Goal: Register for event/course

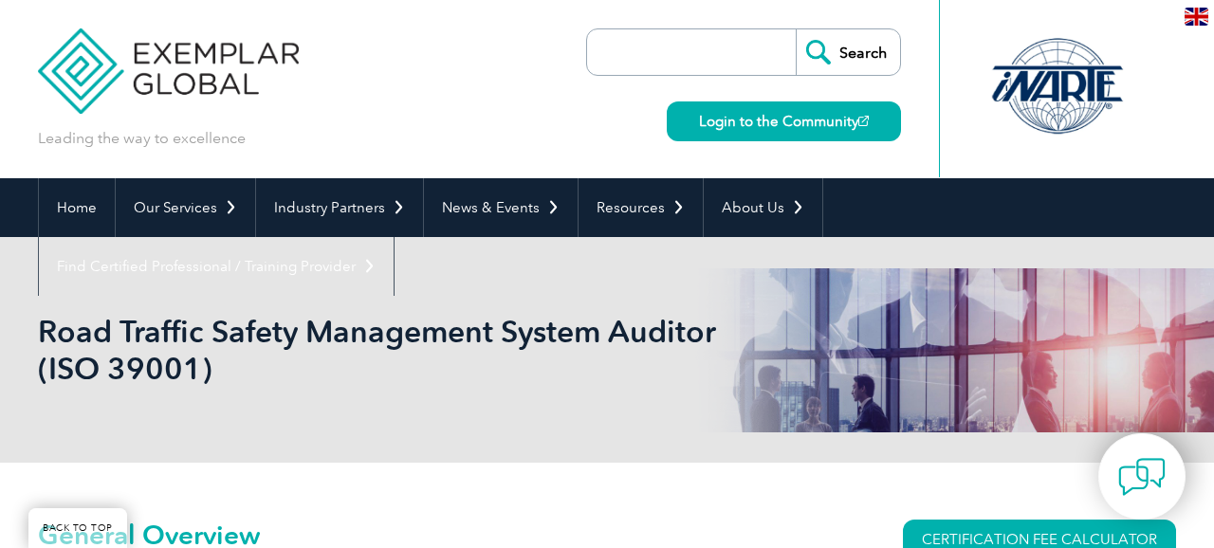
scroll to position [269, 0]
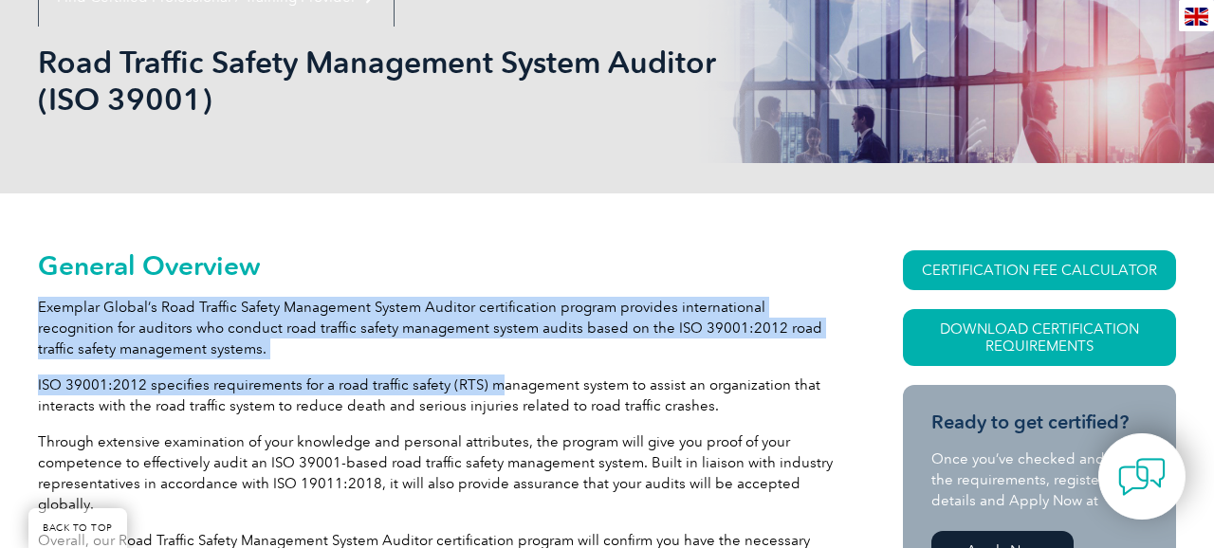
drag, startPoint x: 473, startPoint y: 295, endPoint x: 489, endPoint y: 377, distance: 83.0
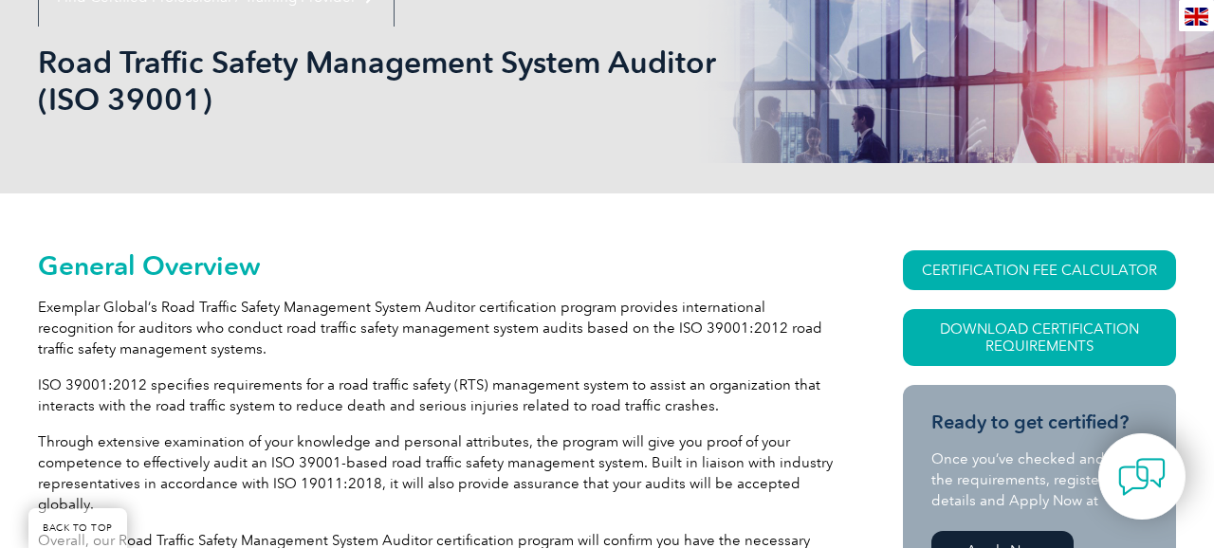
click at [461, 332] on p "Exemplar Global’s Road Traffic Safety Management System Auditor certification p…" at bounding box center [436, 328] width 797 height 63
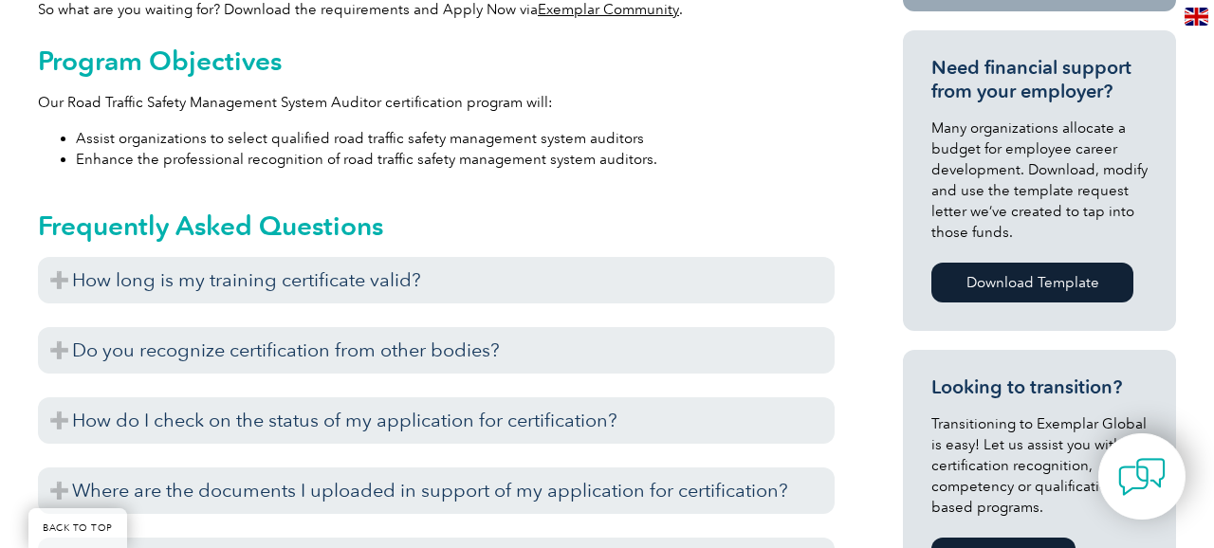
scroll to position [870, 0]
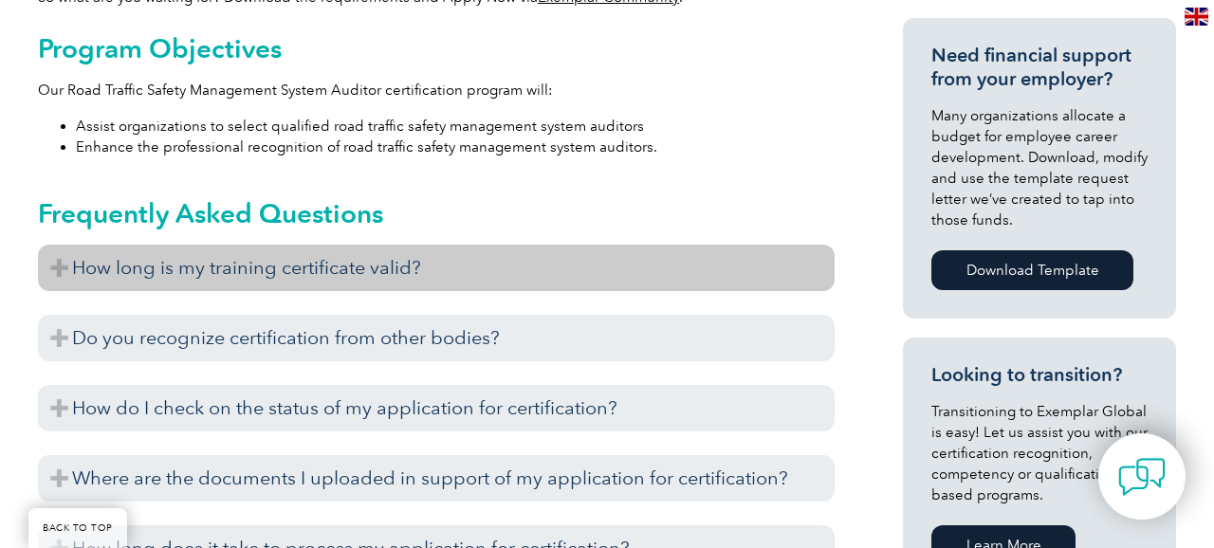
click at [359, 268] on h3 "How long is my training certificate valid?" at bounding box center [436, 268] width 797 height 46
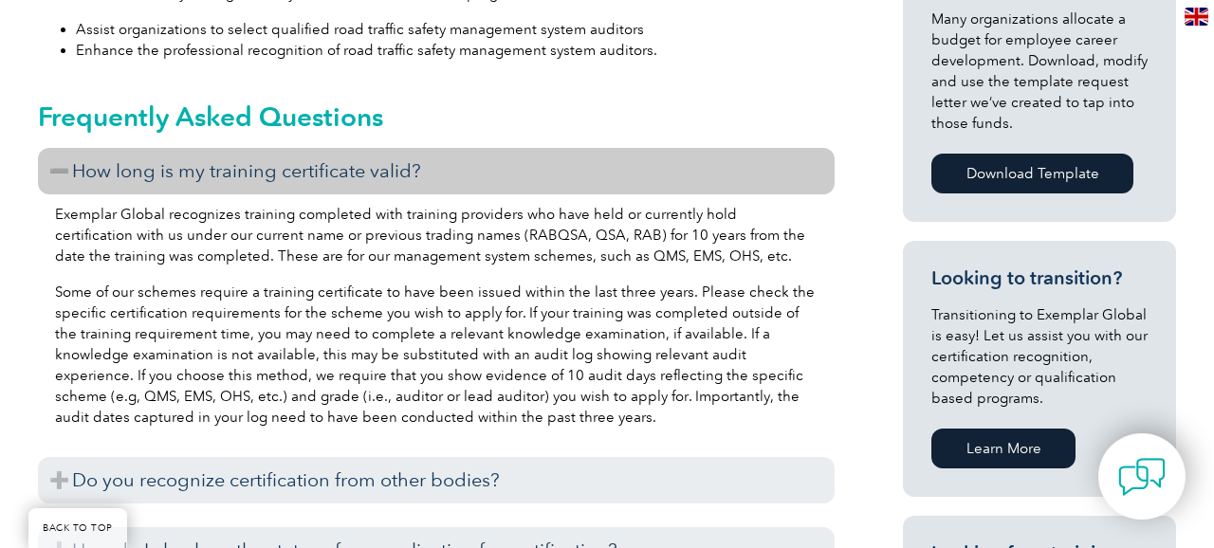
scroll to position [963, 0]
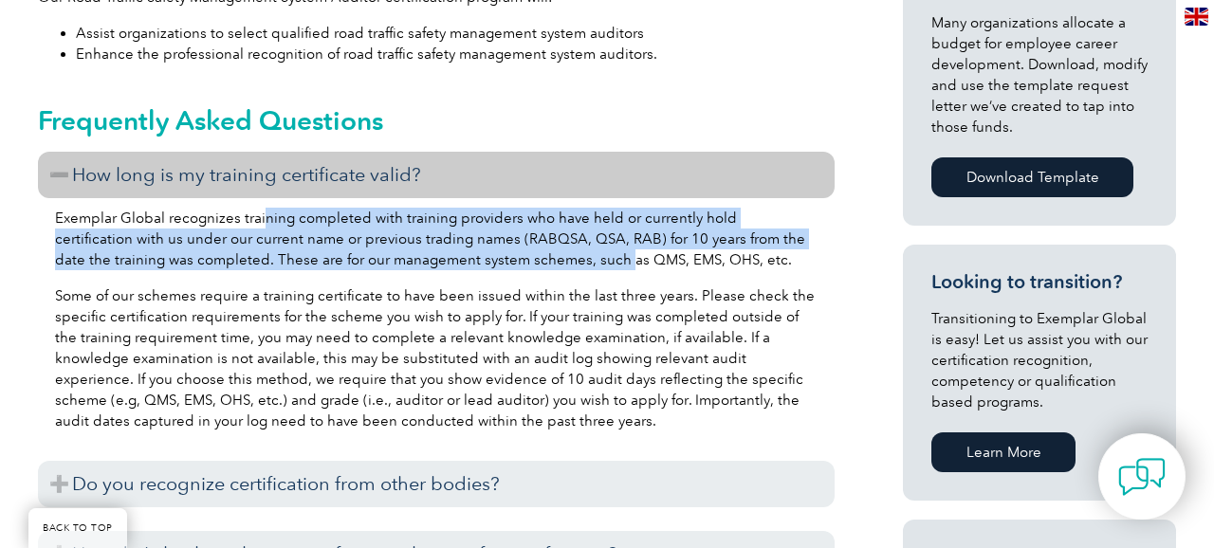
drag, startPoint x: 261, startPoint y: 223, endPoint x: 565, endPoint y: 253, distance: 306.0
click at [566, 253] on p "Exemplar Global recognizes training completed with training providers who have …" at bounding box center [436, 239] width 763 height 63
click at [565, 253] on p "Exemplar Global recognizes training completed with training providers who have …" at bounding box center [436, 239] width 763 height 63
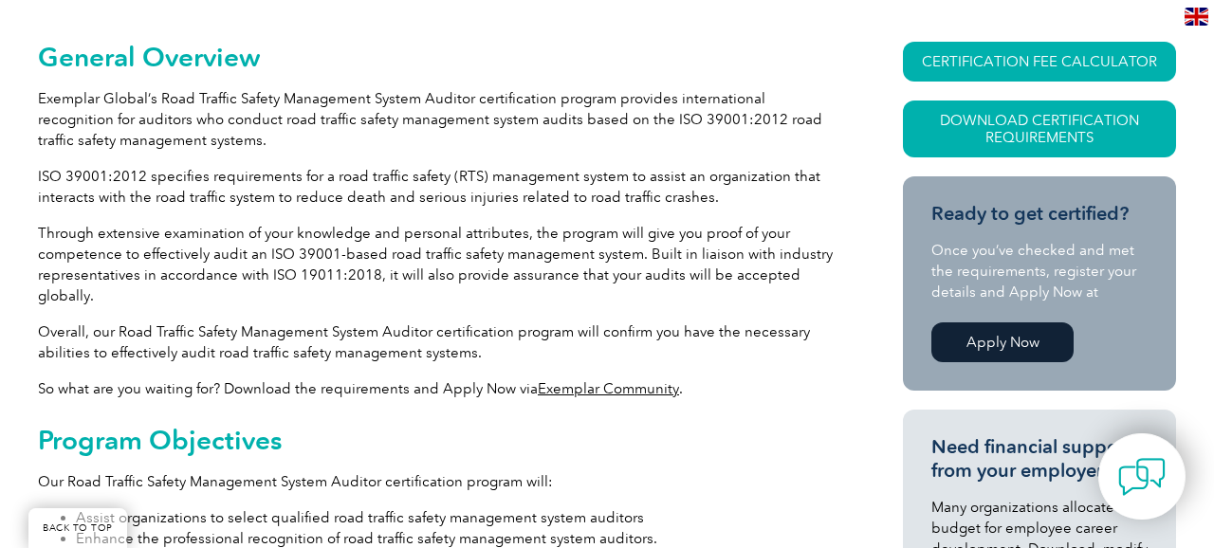
scroll to position [477, 0]
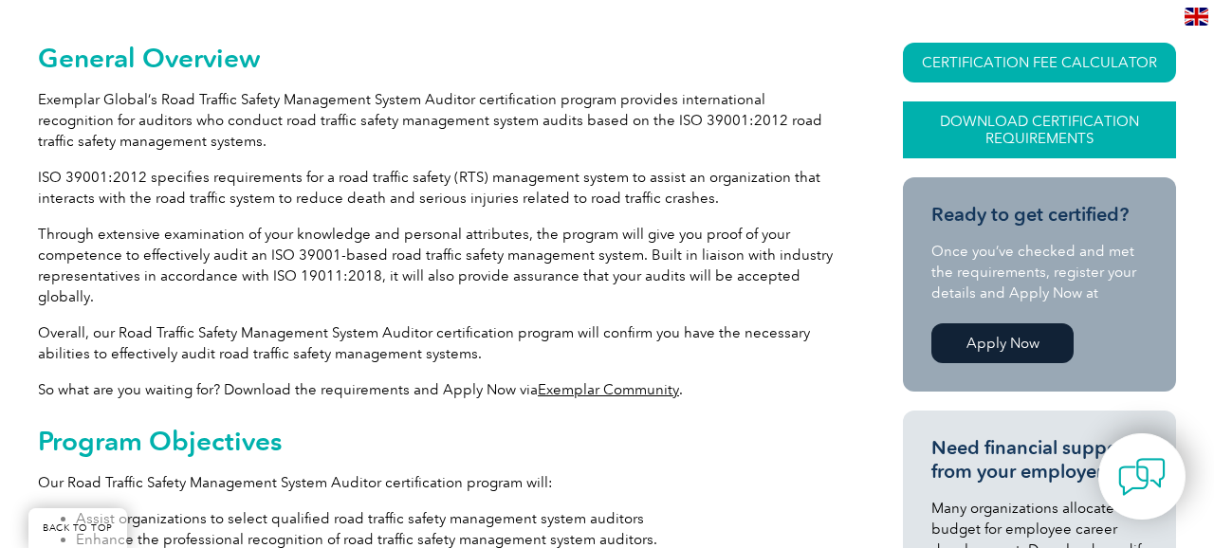
click at [1032, 133] on link "Download Certification Requirements" at bounding box center [1039, 130] width 273 height 57
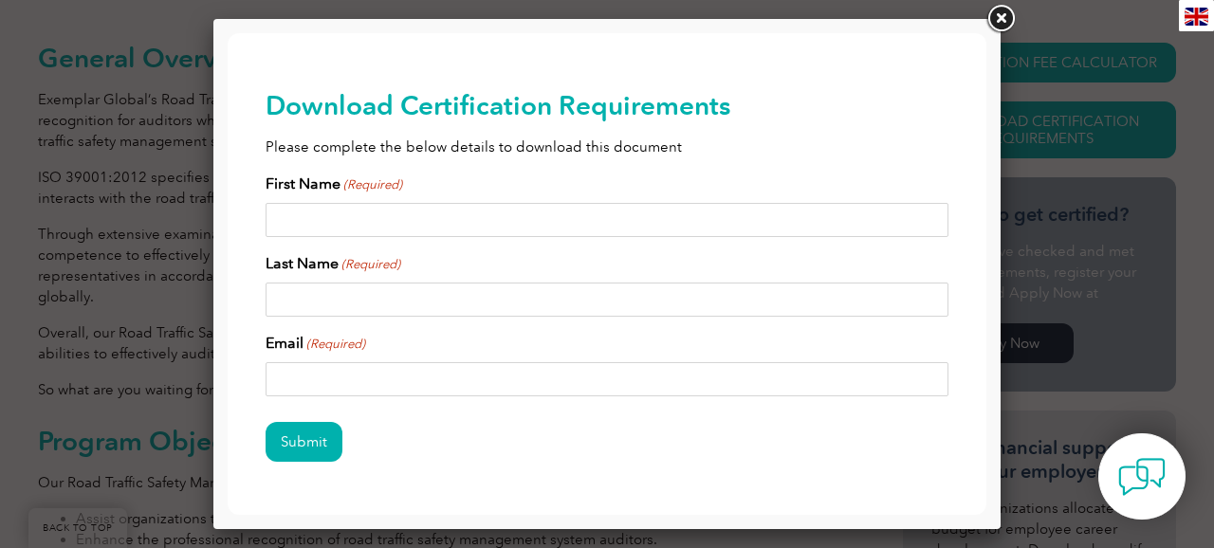
scroll to position [65, 0]
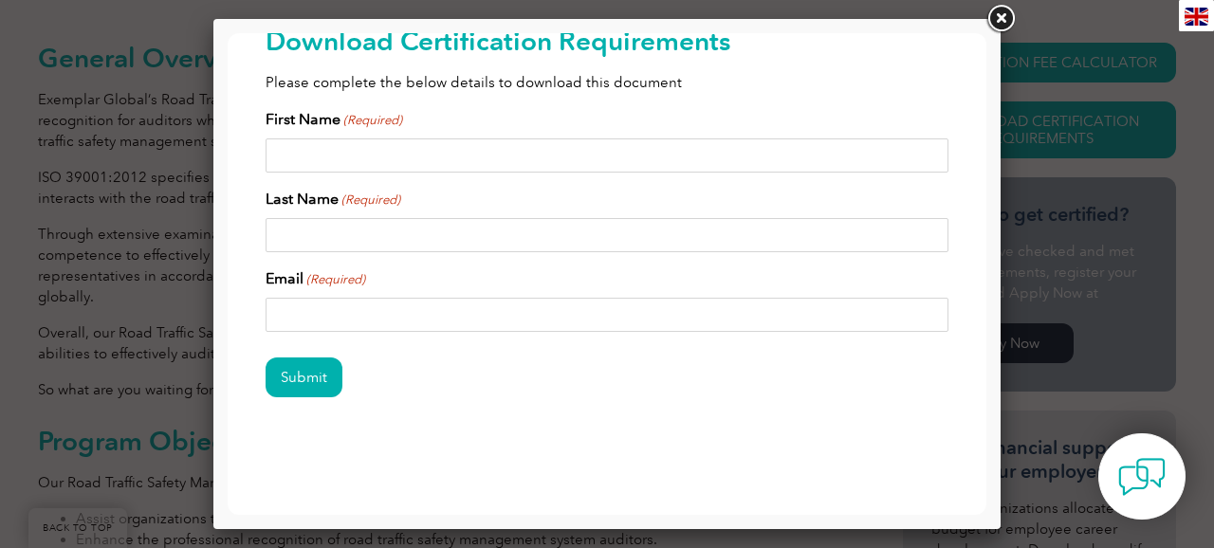
click at [1002, 16] on link at bounding box center [1001, 19] width 34 height 34
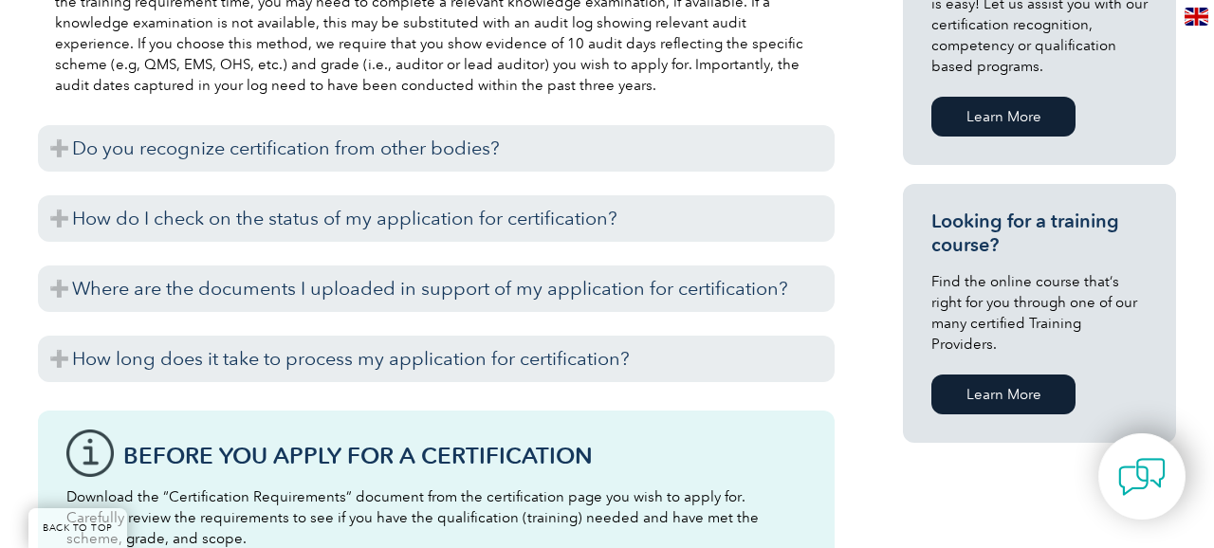
scroll to position [1303, 0]
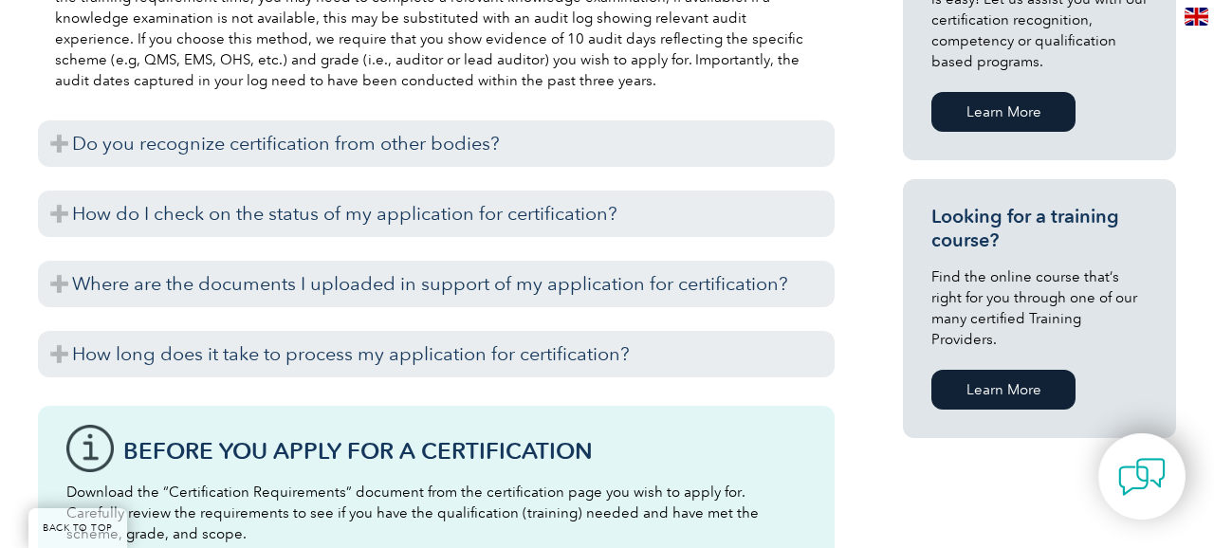
click at [1024, 370] on link "Learn More" at bounding box center [1004, 390] width 144 height 40
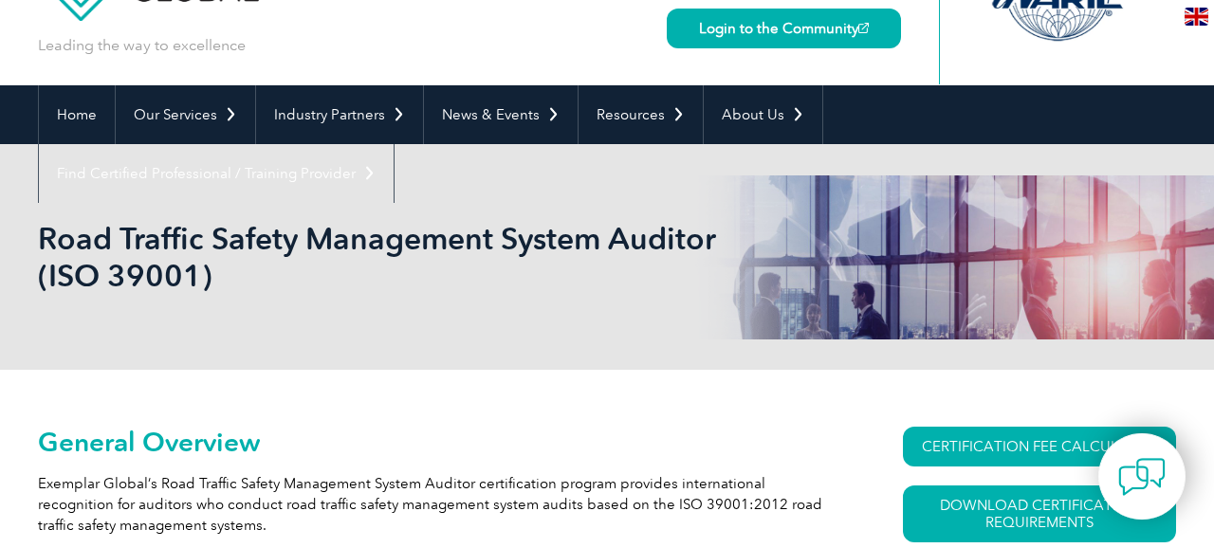
scroll to position [81, 0]
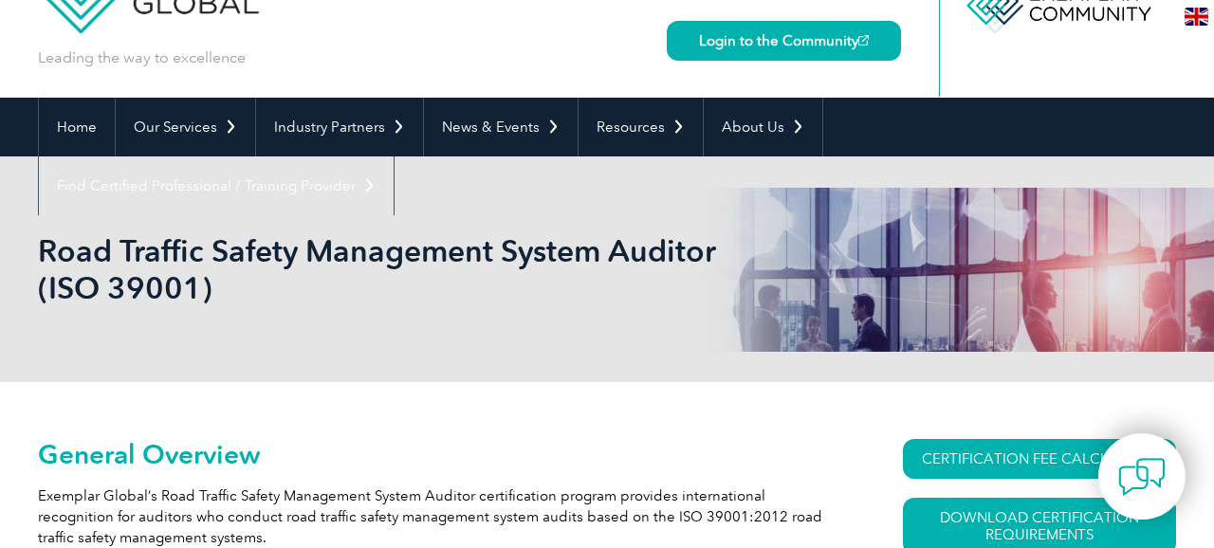
drag, startPoint x: 39, startPoint y: 248, endPoint x: 585, endPoint y: 225, distance: 546.9
click at [585, 225] on div "Road Traffic Safety Management System Auditor (ISO 39001)" at bounding box center [607, 270] width 1138 height 226
click at [116, 256] on h1 "Road Traffic Safety Management System Auditor (ISO 39001)" at bounding box center [402, 269] width 729 height 74
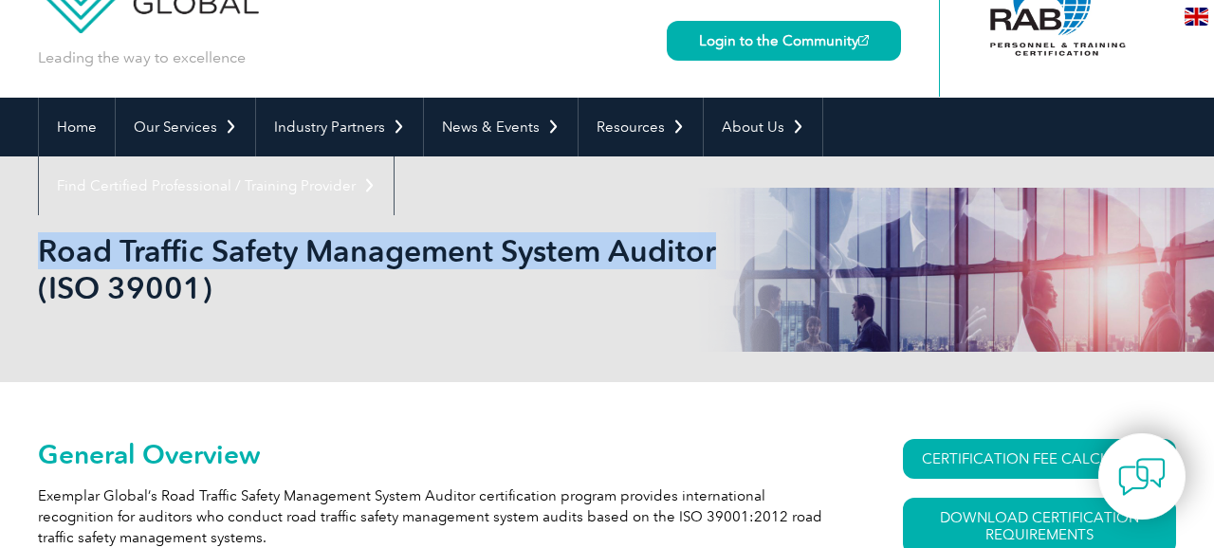
drag, startPoint x: 42, startPoint y: 253, endPoint x: 713, endPoint y: 254, distance: 671.6
click at [713, 254] on h1 "Road Traffic Safety Management System Auditor (ISO 39001)" at bounding box center [402, 269] width 729 height 74
copy h1 "Road Traffic Safety Management System Auditor"
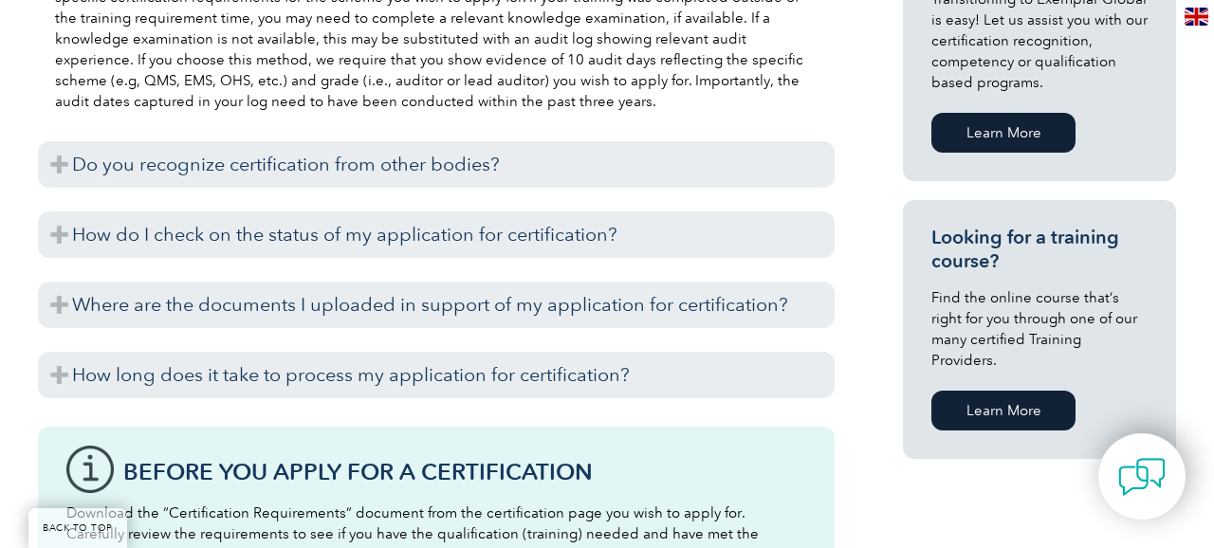
scroll to position [1284, 0]
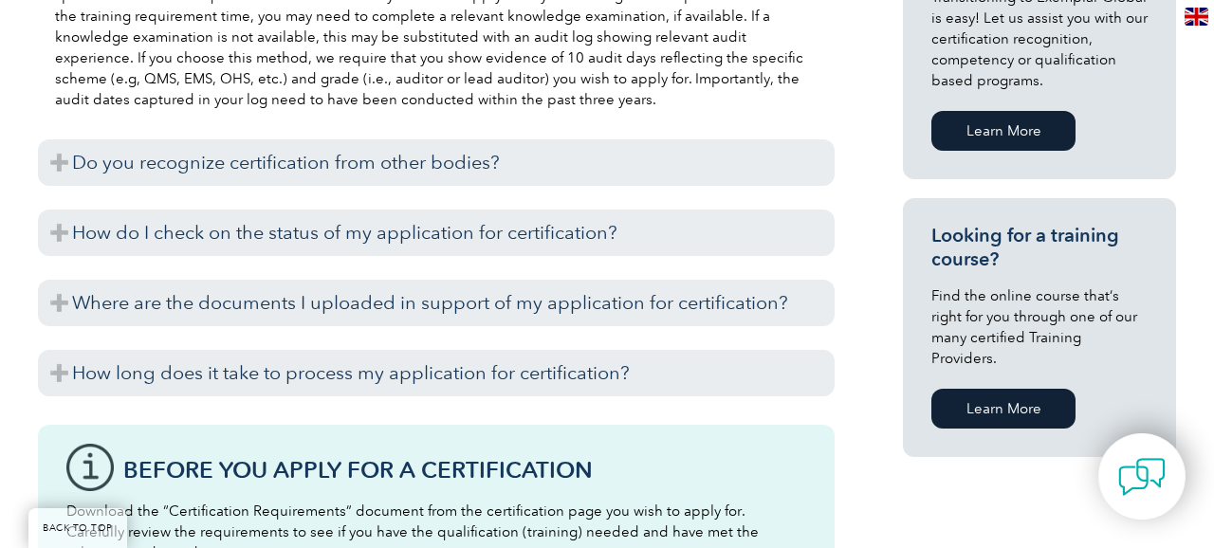
click at [989, 389] on link "Learn More" at bounding box center [1004, 409] width 144 height 40
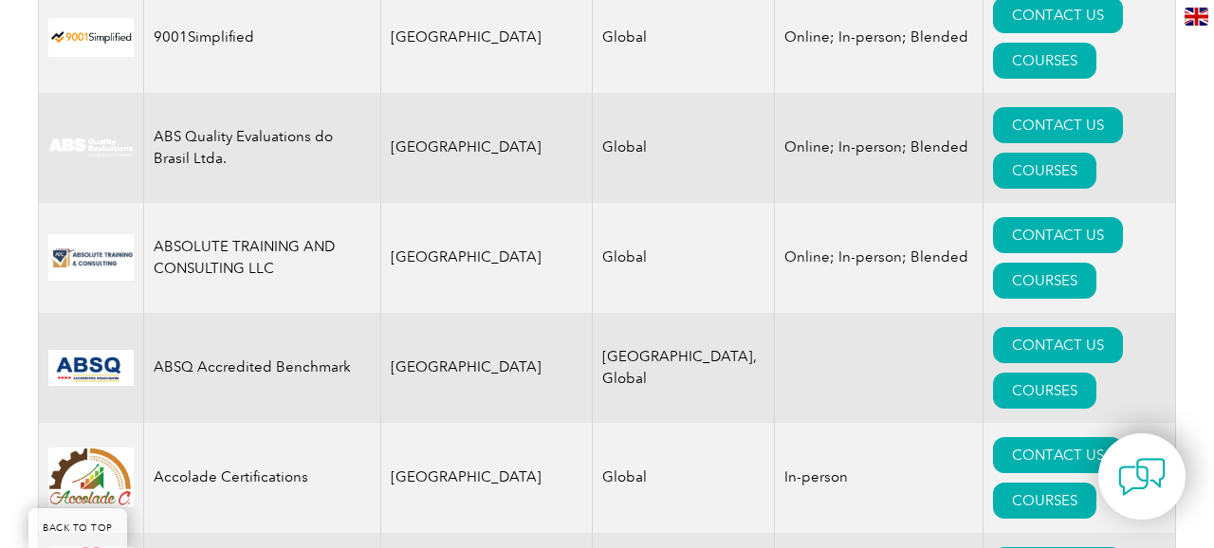
scroll to position [921, 0]
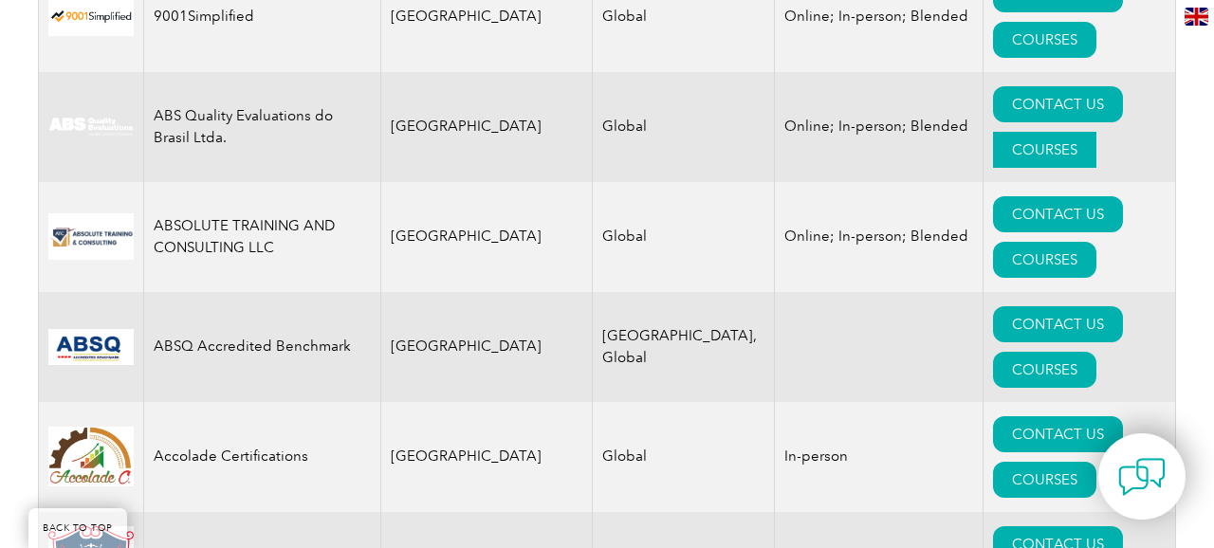
click at [1084, 132] on link "COURSES" at bounding box center [1044, 150] width 103 height 36
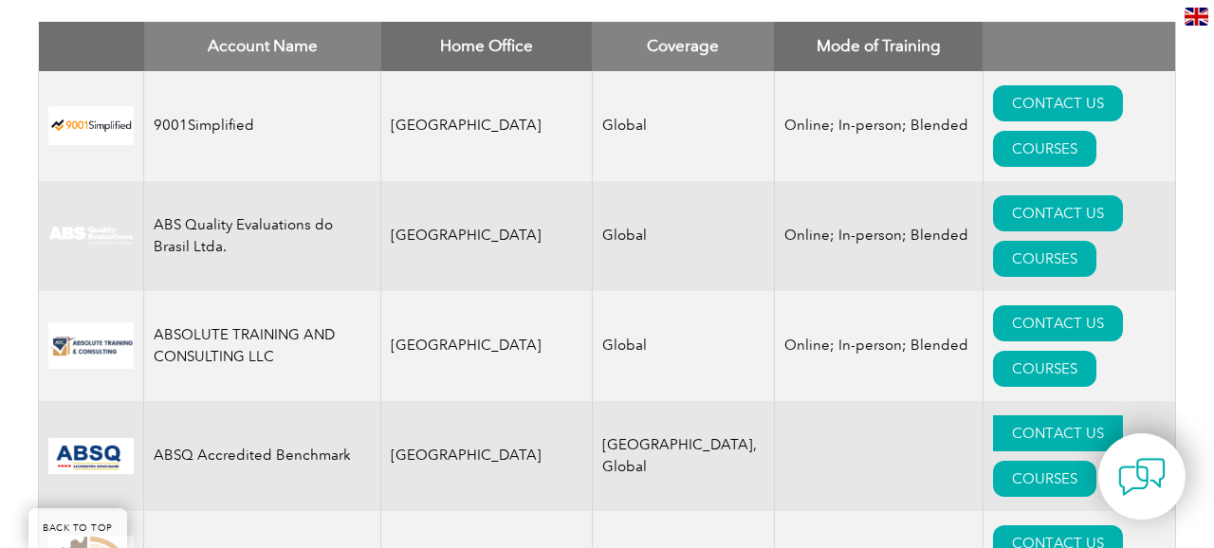
scroll to position [804, 0]
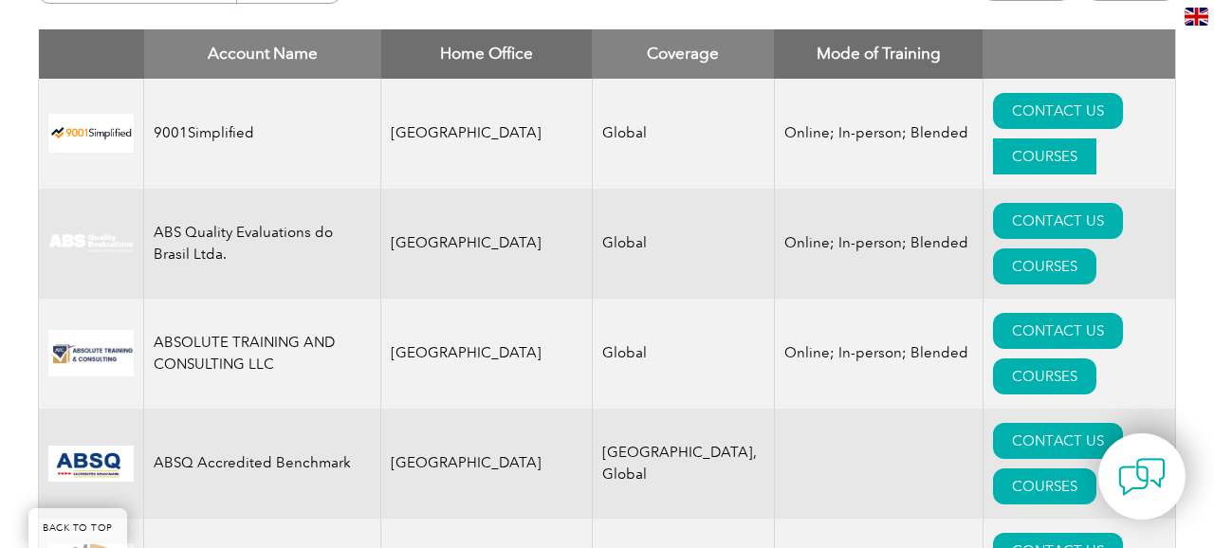
click at [1097, 139] on link "COURSES" at bounding box center [1044, 157] width 103 height 36
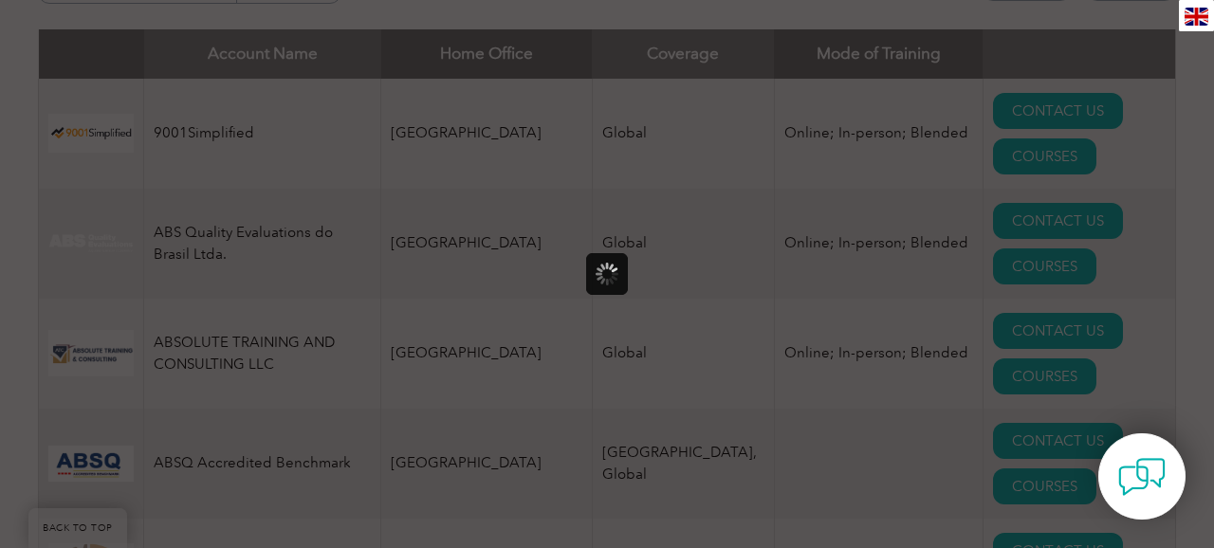
scroll to position [0, 0]
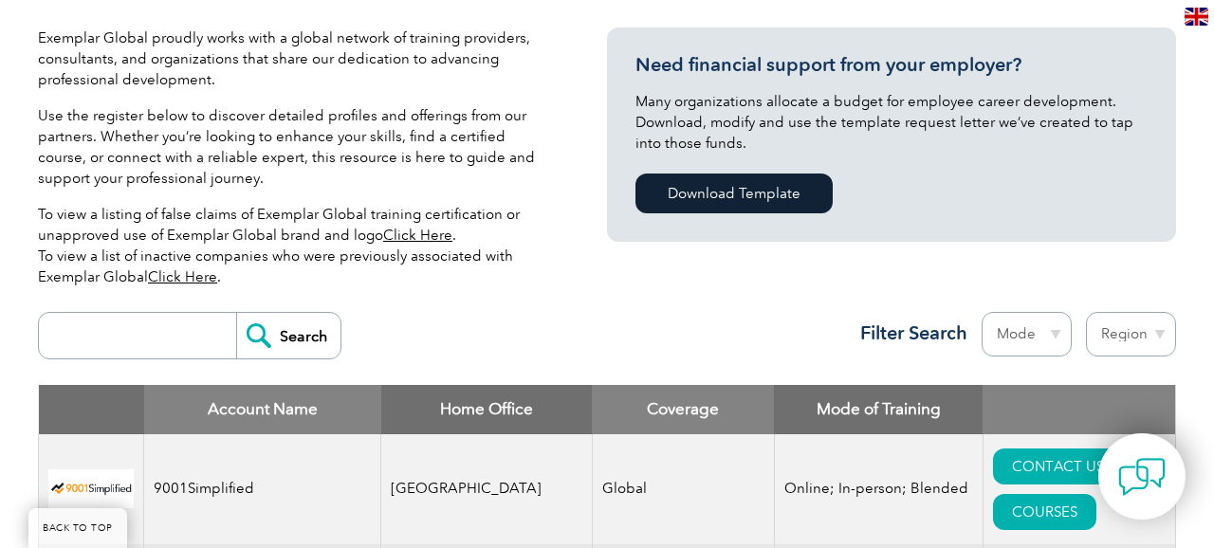
scroll to position [458, 0]
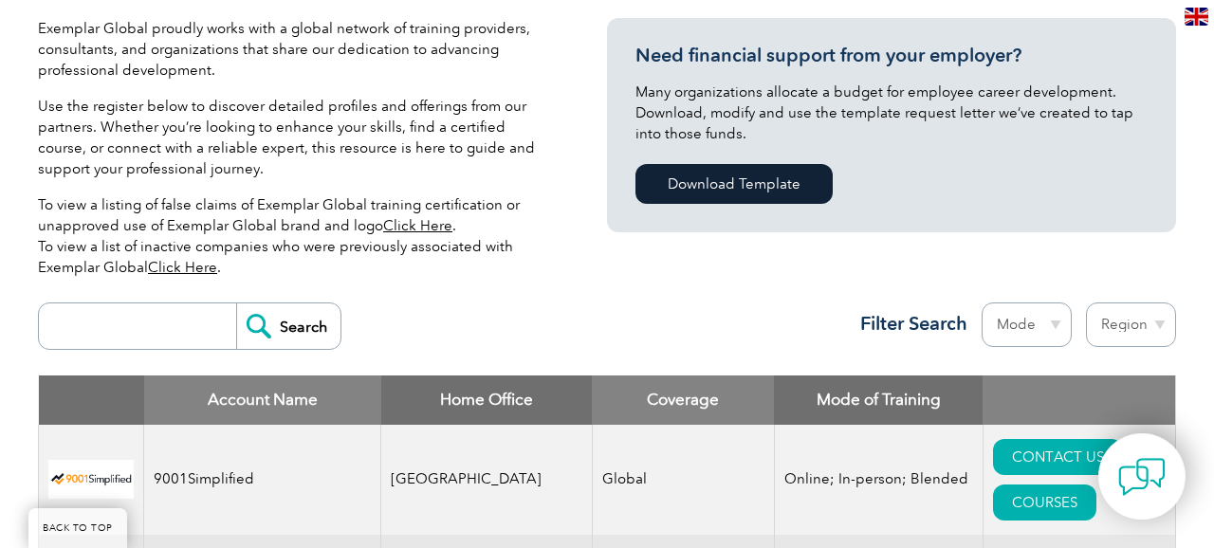
click at [154, 326] on input "search" at bounding box center [142, 327] width 188 height 46
paste input "Road Traffic Safety Management System Auditor"
type input "Road Traffic Safety Management System Auditor"
click at [236, 304] on input "Search" at bounding box center [288, 327] width 104 height 46
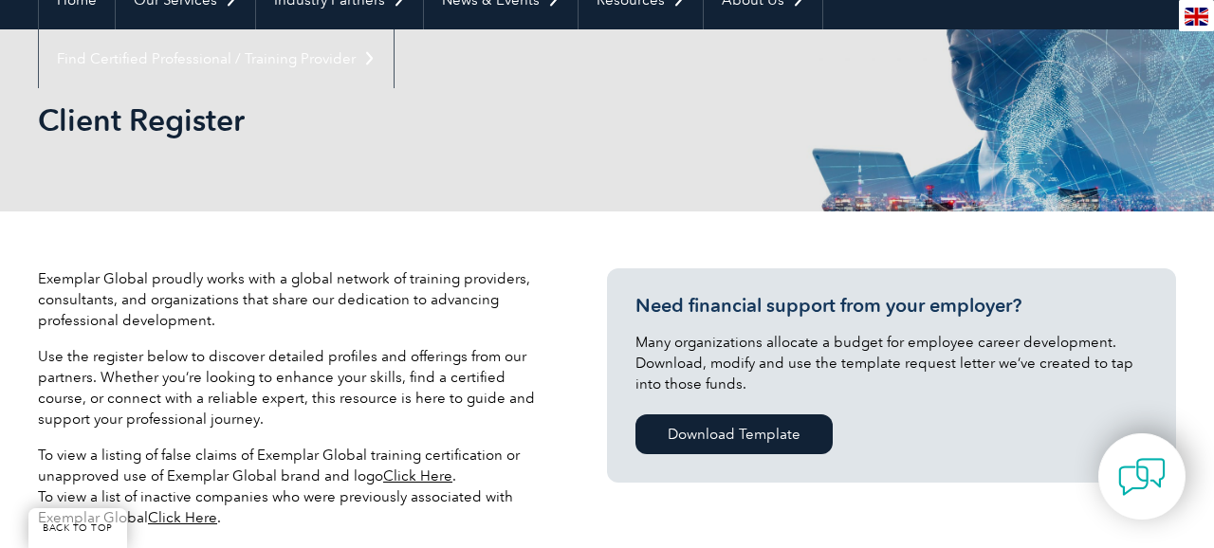
scroll to position [0, 0]
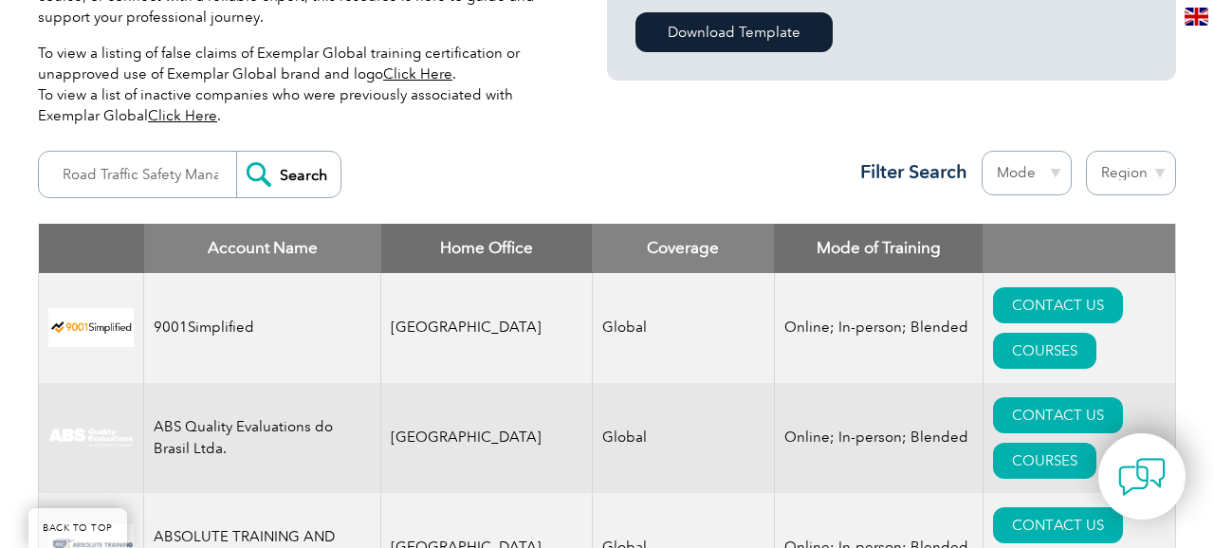
scroll to position [619, 0]
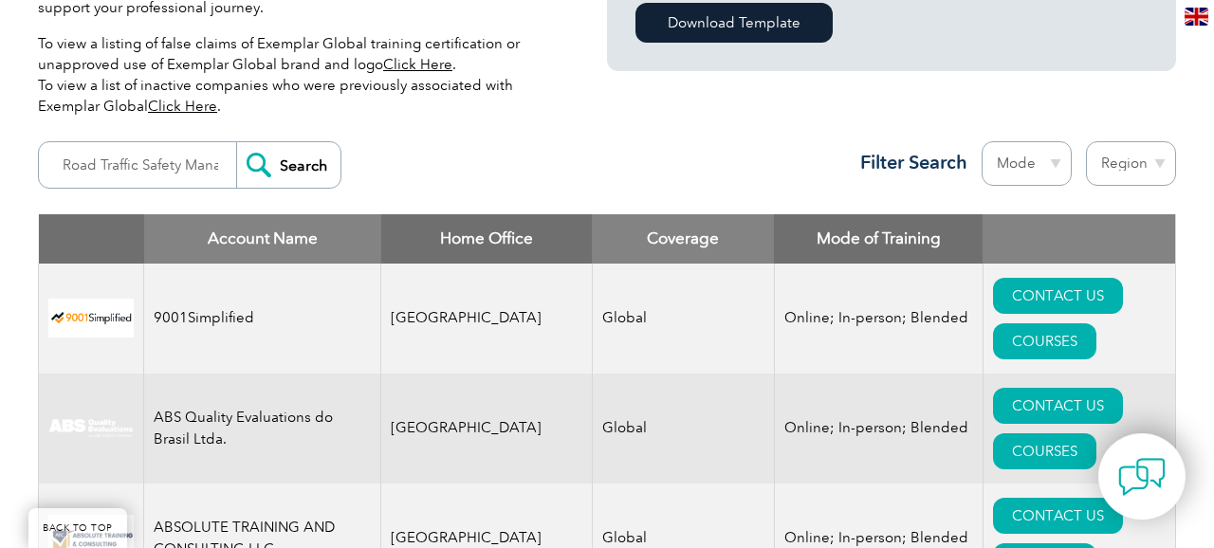
click at [1094, 155] on select "Region Australia Bahrain Bangladesh Brazil Canada Colombia Dominican Republic E…" at bounding box center [1131, 163] width 90 height 45
click at [1021, 158] on select "Mode Online In-person Blended" at bounding box center [1027, 163] width 90 height 45
select select "Online"
click at [982, 141] on select "Mode Online In-person Blended" at bounding box center [1027, 163] width 90 height 45
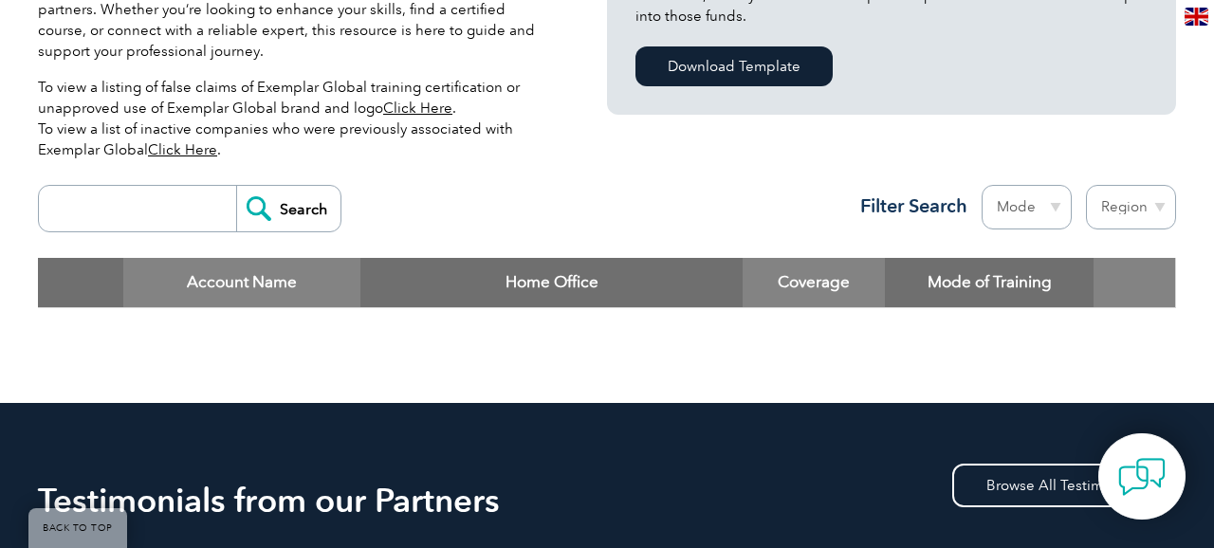
scroll to position [574, 0]
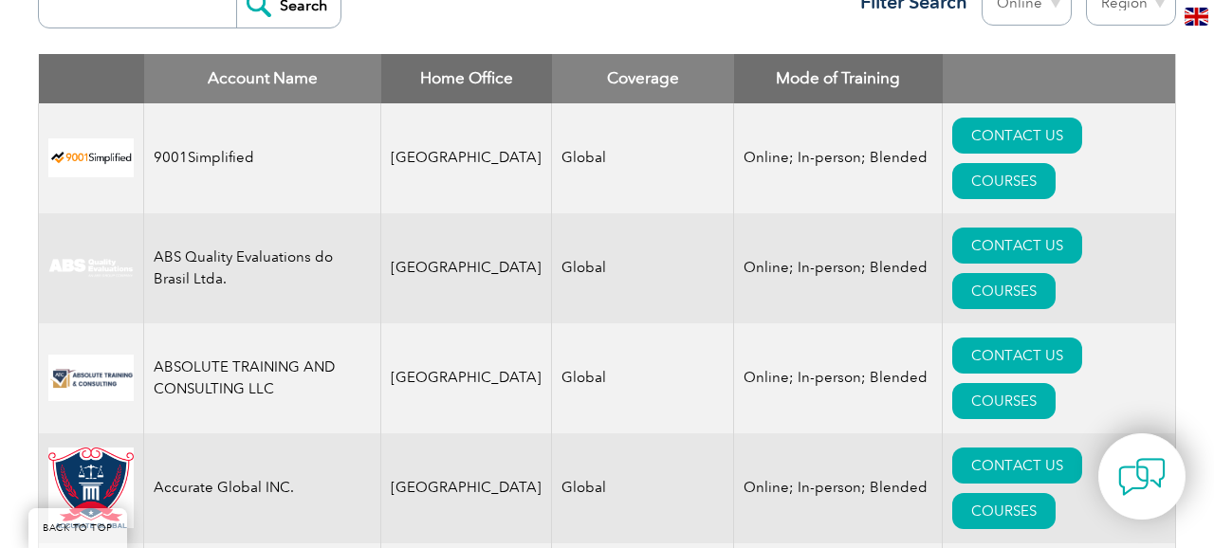
scroll to position [783, 0]
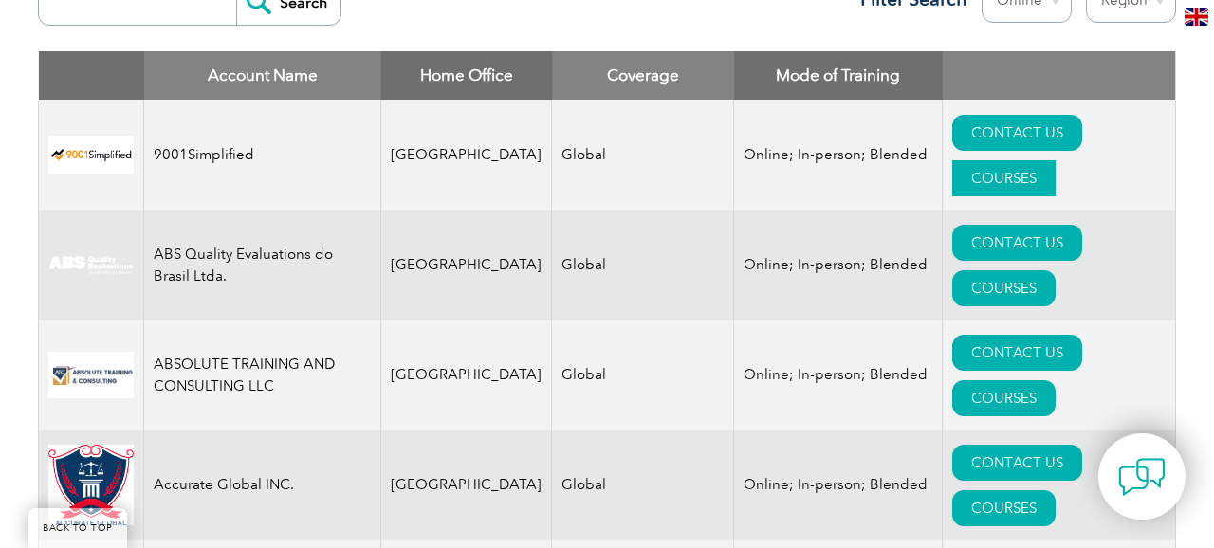
click at [1056, 160] on link "COURSES" at bounding box center [1003, 178] width 103 height 36
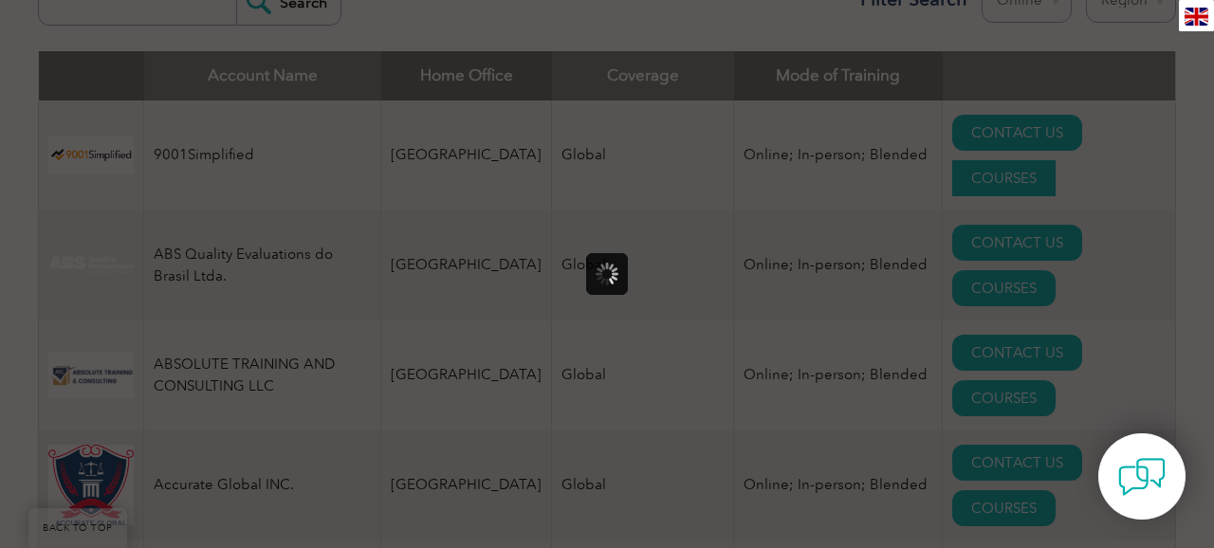
scroll to position [0, 0]
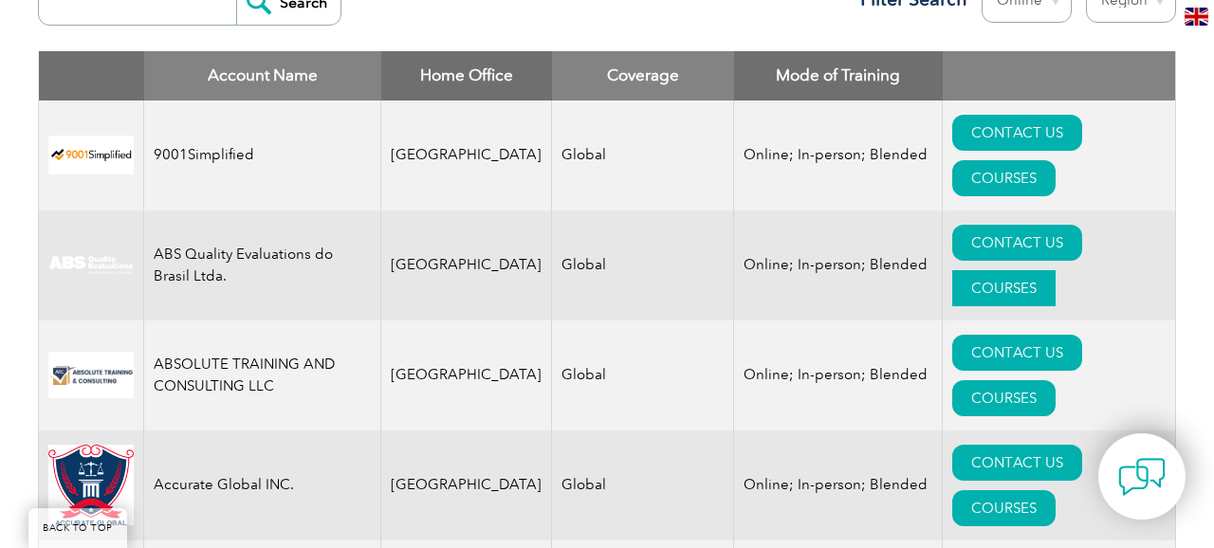
click at [1056, 270] on link "COURSES" at bounding box center [1003, 288] width 103 height 36
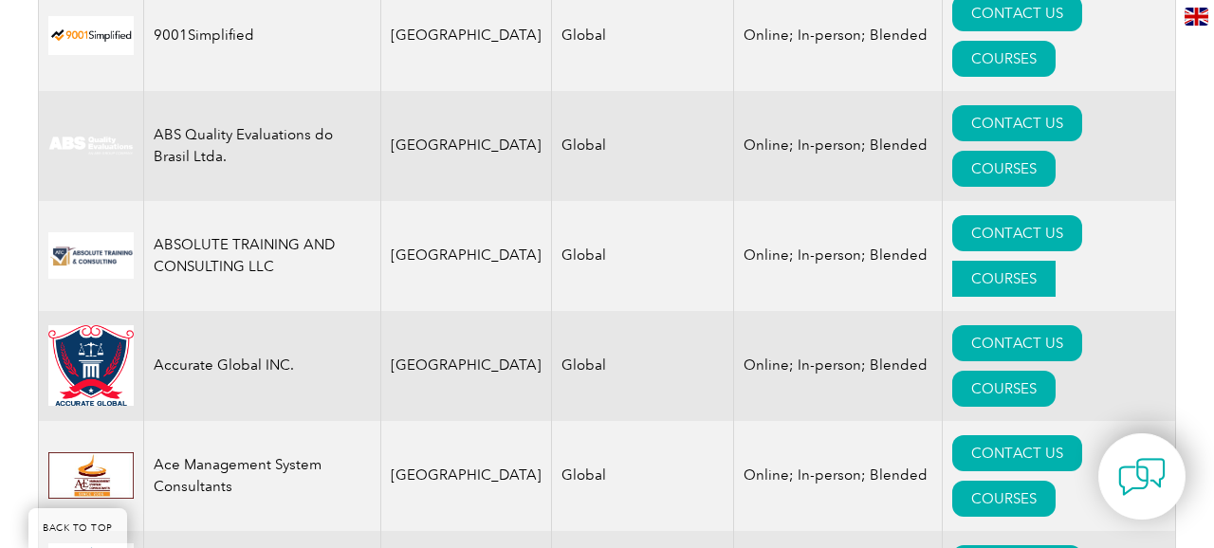
scroll to position [904, 0]
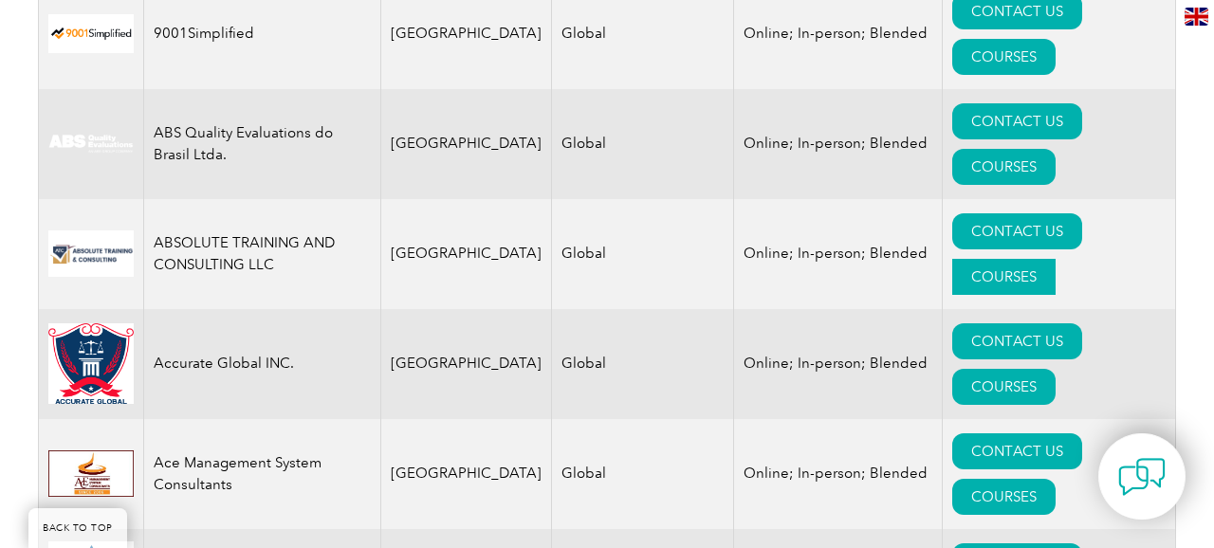
click at [1056, 259] on link "COURSES" at bounding box center [1003, 277] width 103 height 36
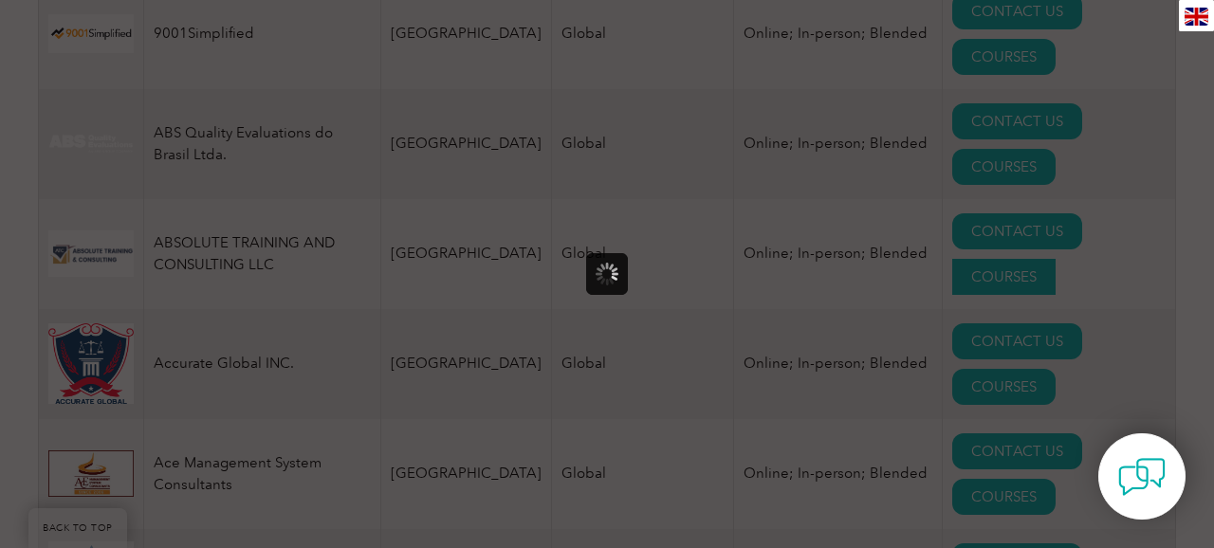
scroll to position [0, 0]
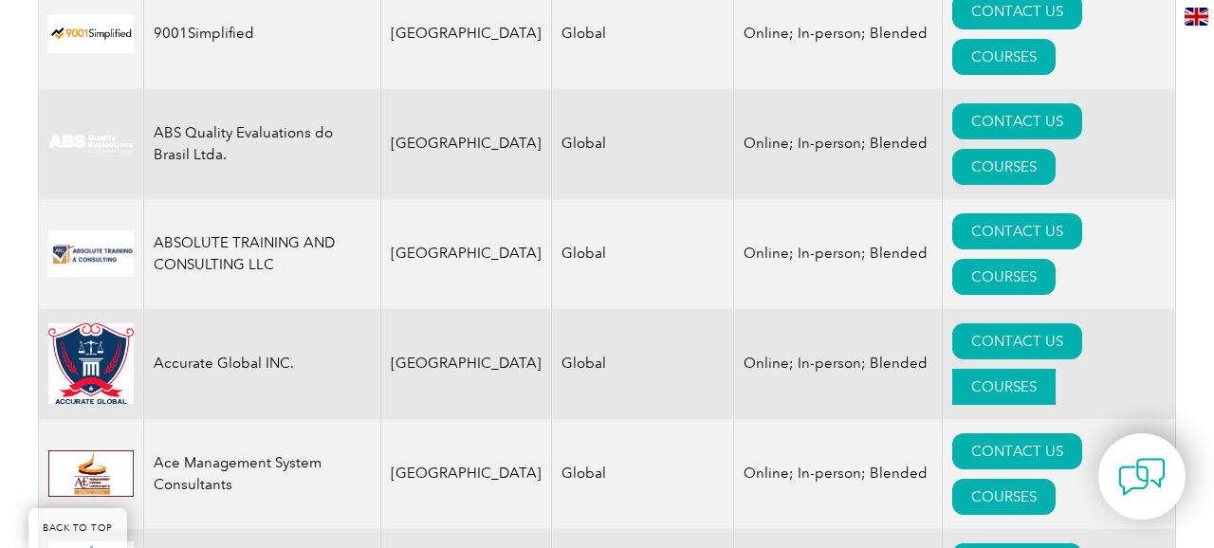
click at [1056, 369] on link "COURSES" at bounding box center [1003, 387] width 103 height 36
click at [1056, 479] on link "COURSES" at bounding box center [1003, 497] width 103 height 36
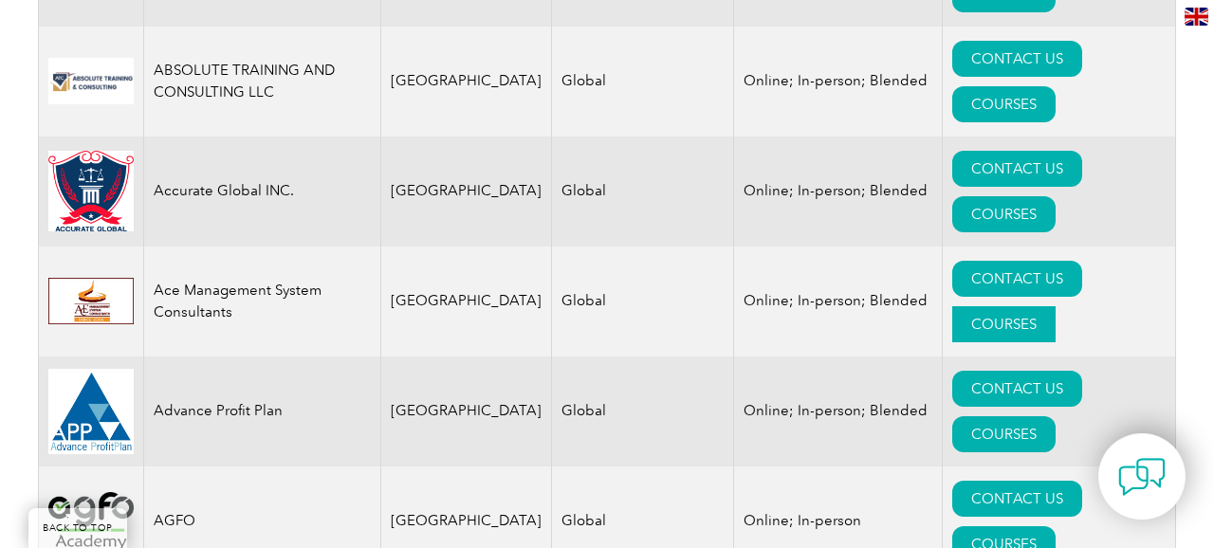
scroll to position [1120, 0]
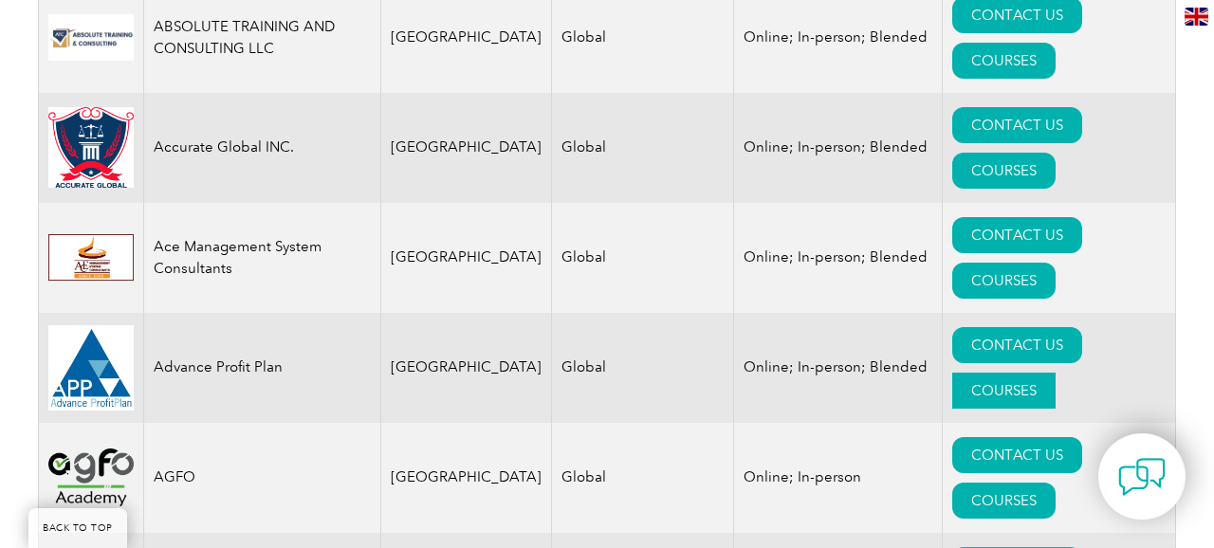
click at [1056, 373] on link "COURSES" at bounding box center [1003, 391] width 103 height 36
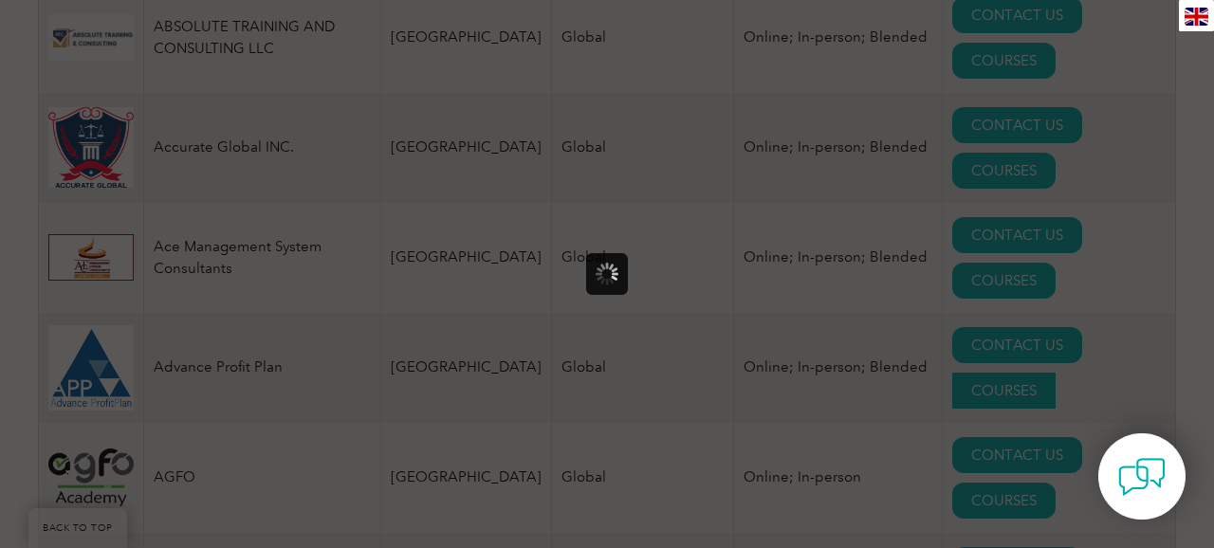
scroll to position [0, 0]
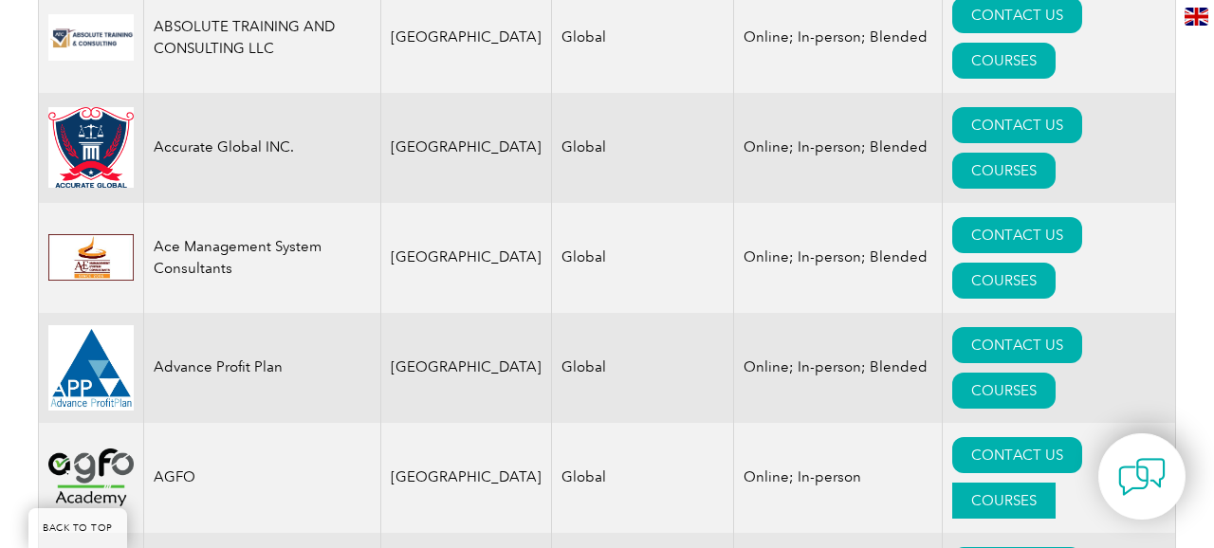
click at [1056, 483] on link "COURSES" at bounding box center [1003, 501] width 103 height 36
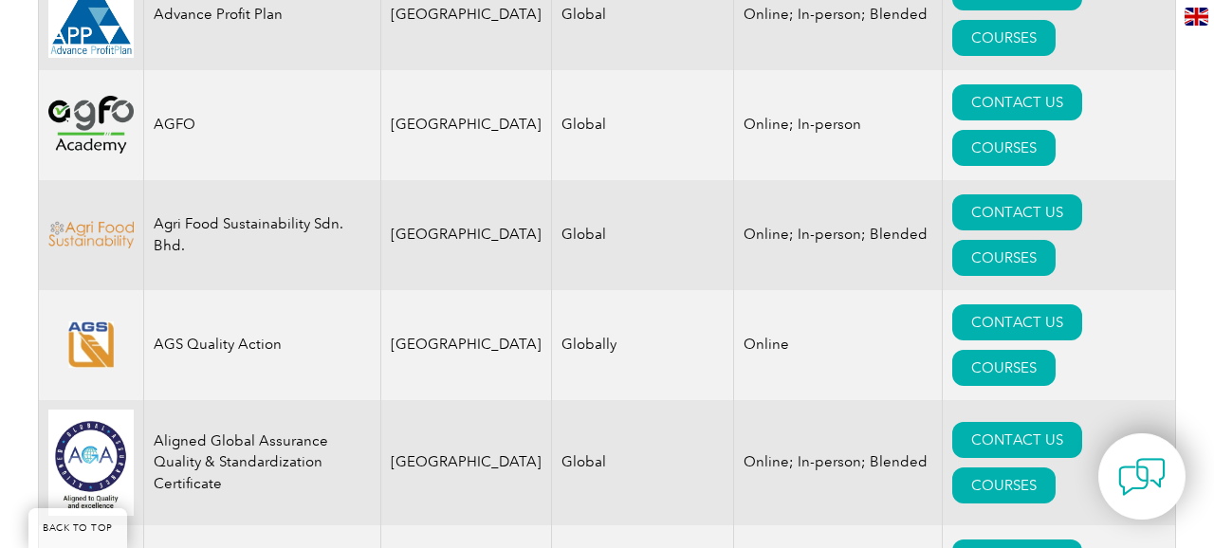
scroll to position [1533, 0]
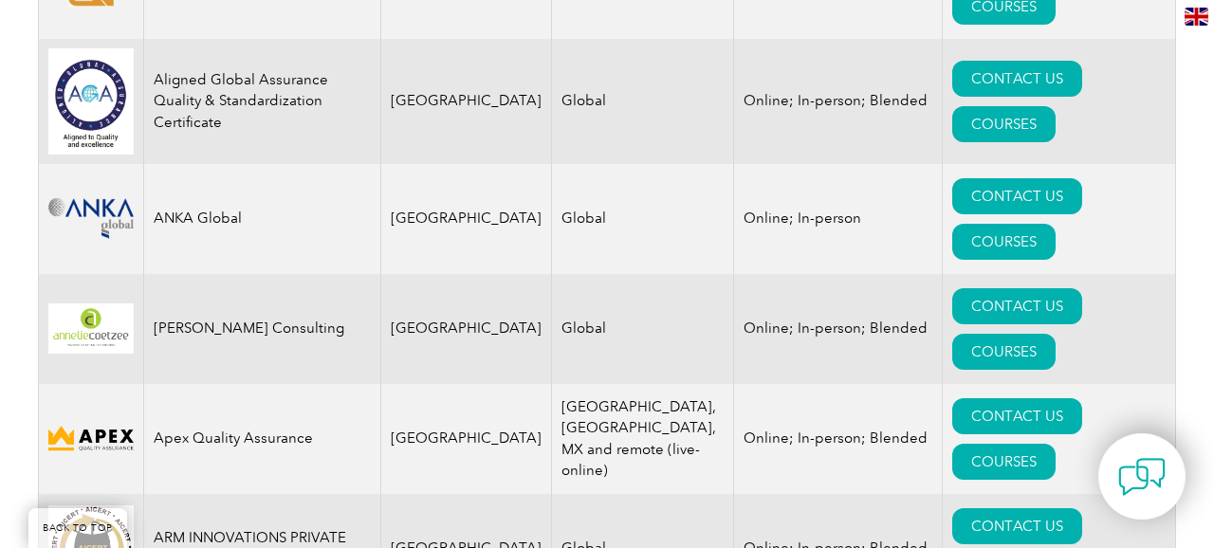
scroll to position [1840, 0]
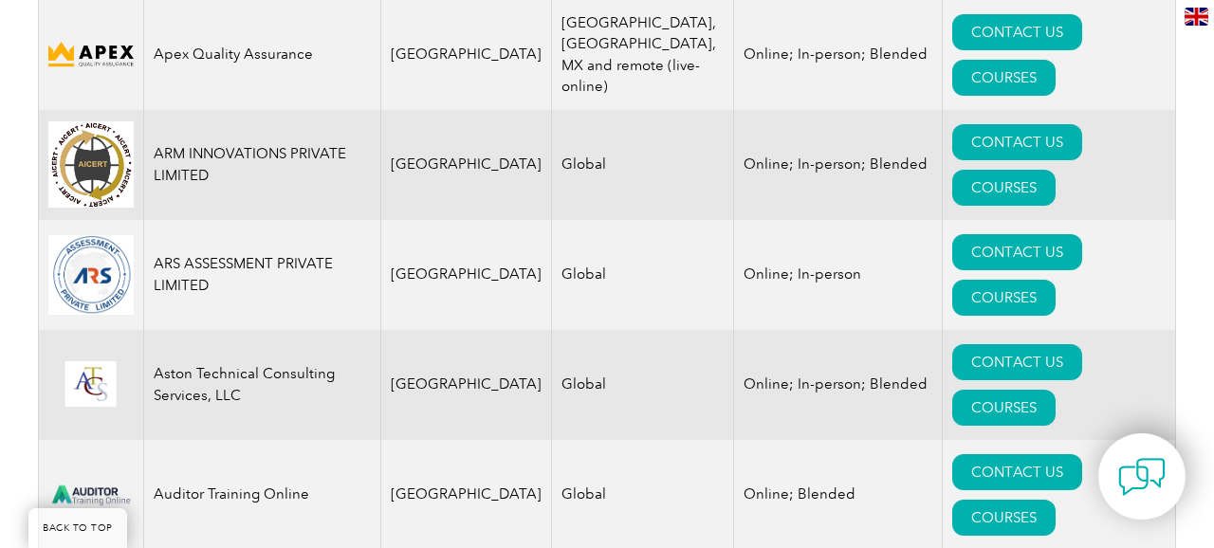
scroll to position [2220, 0]
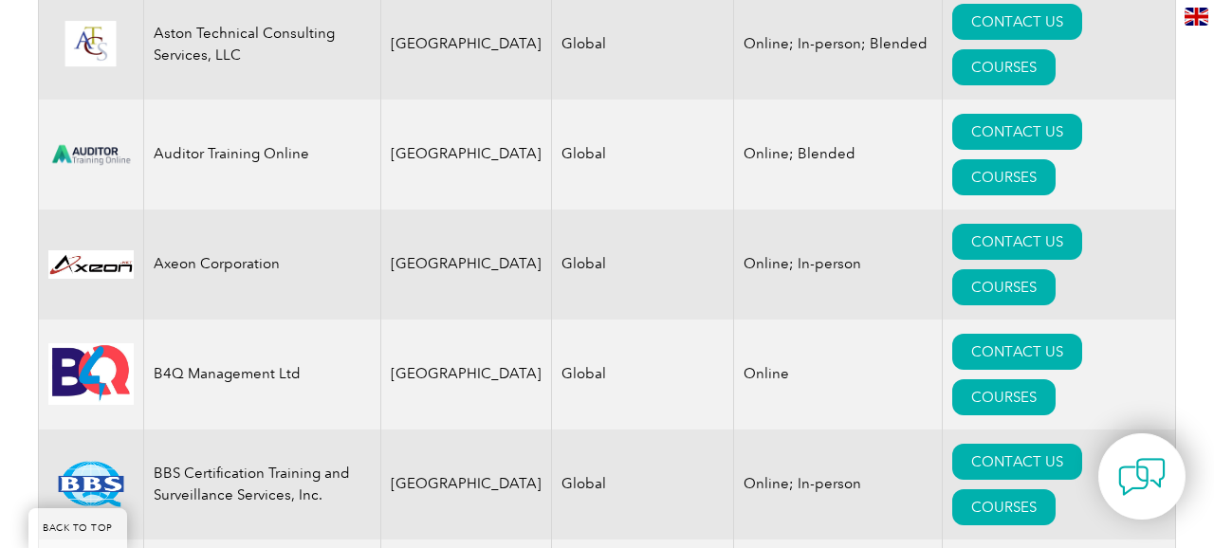
scroll to position [2563, 0]
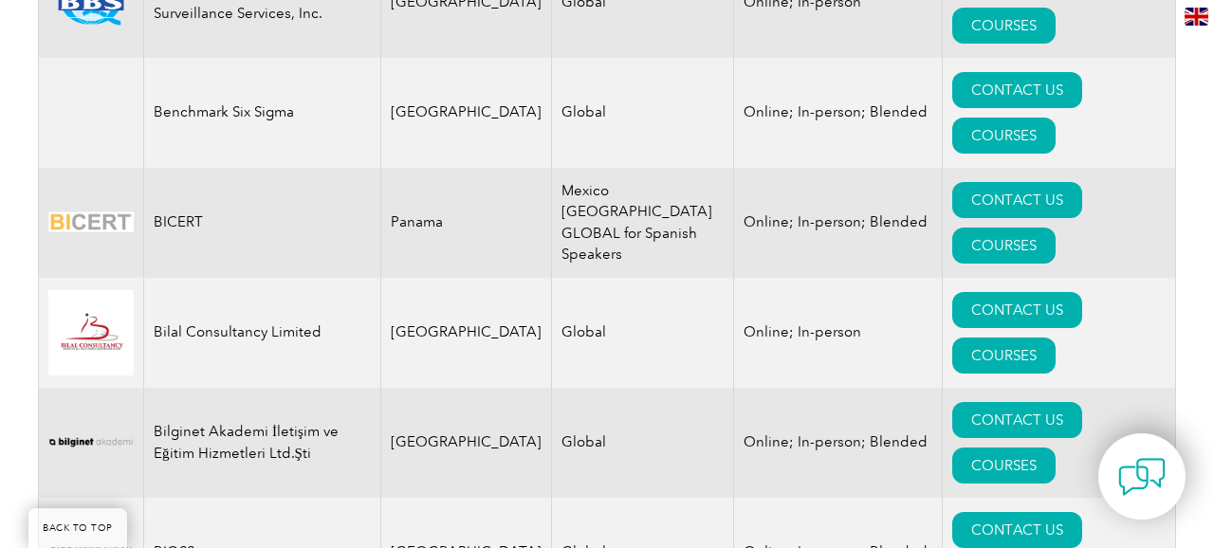
scroll to position [3057, 0]
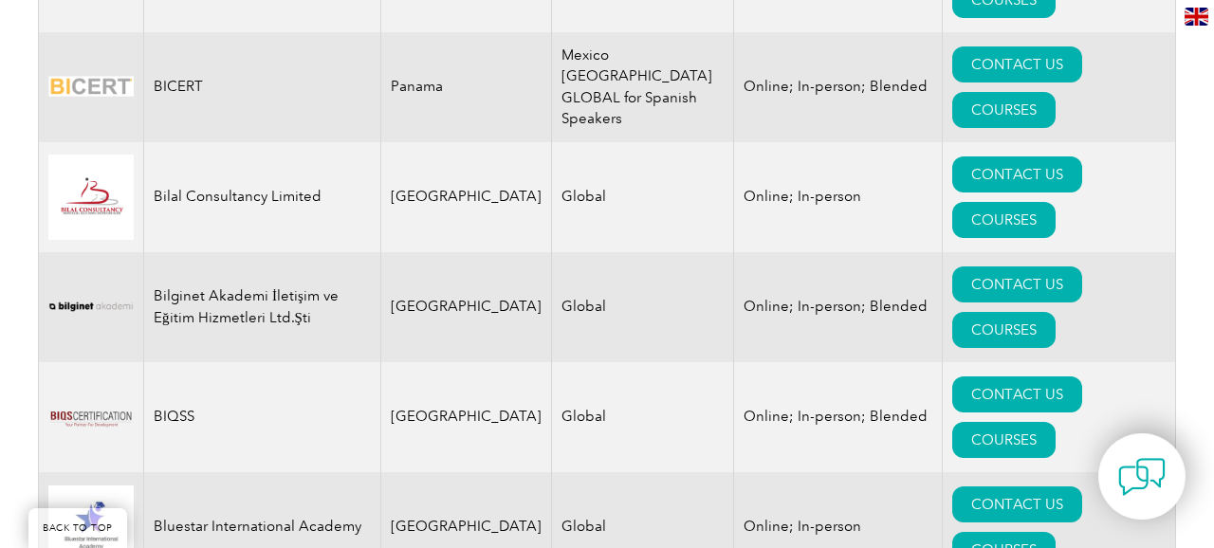
scroll to position [3178, 0]
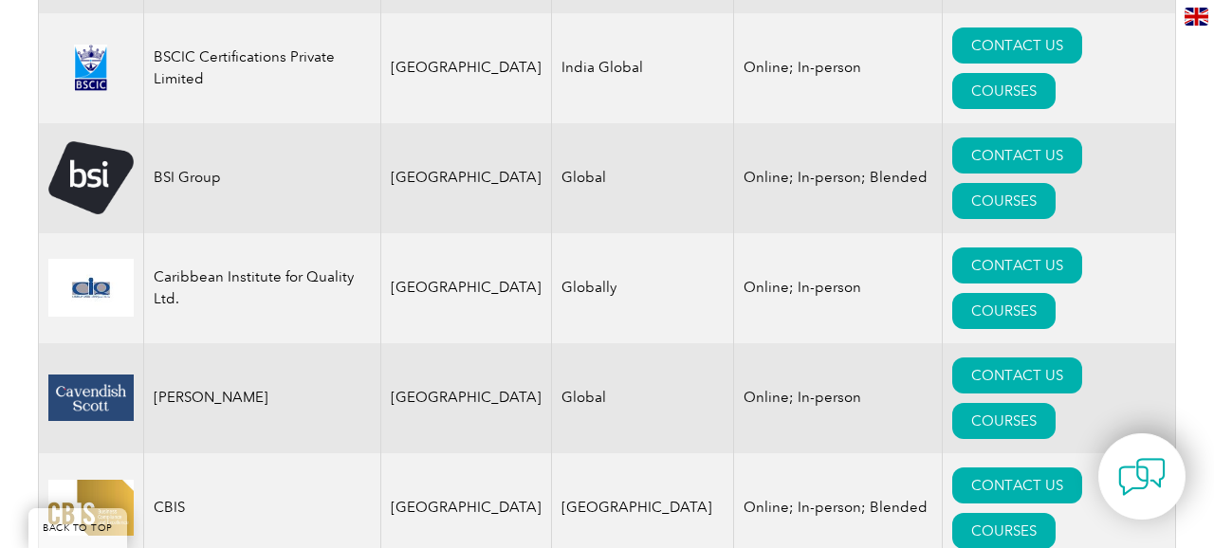
scroll to position [3972, 0]
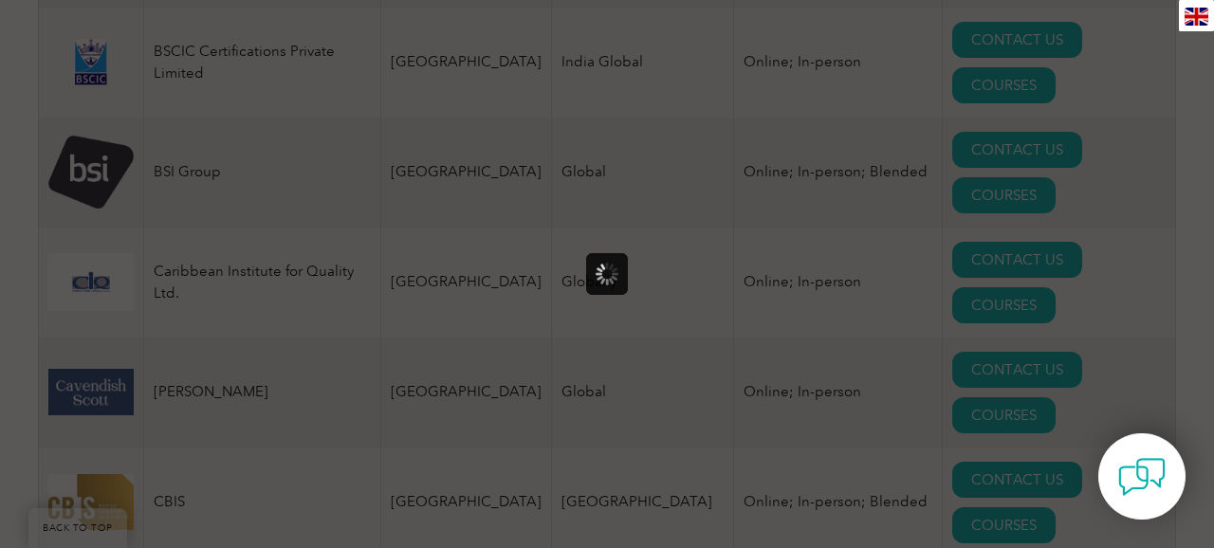
scroll to position [0, 0]
